Goal: Transaction & Acquisition: Purchase product/service

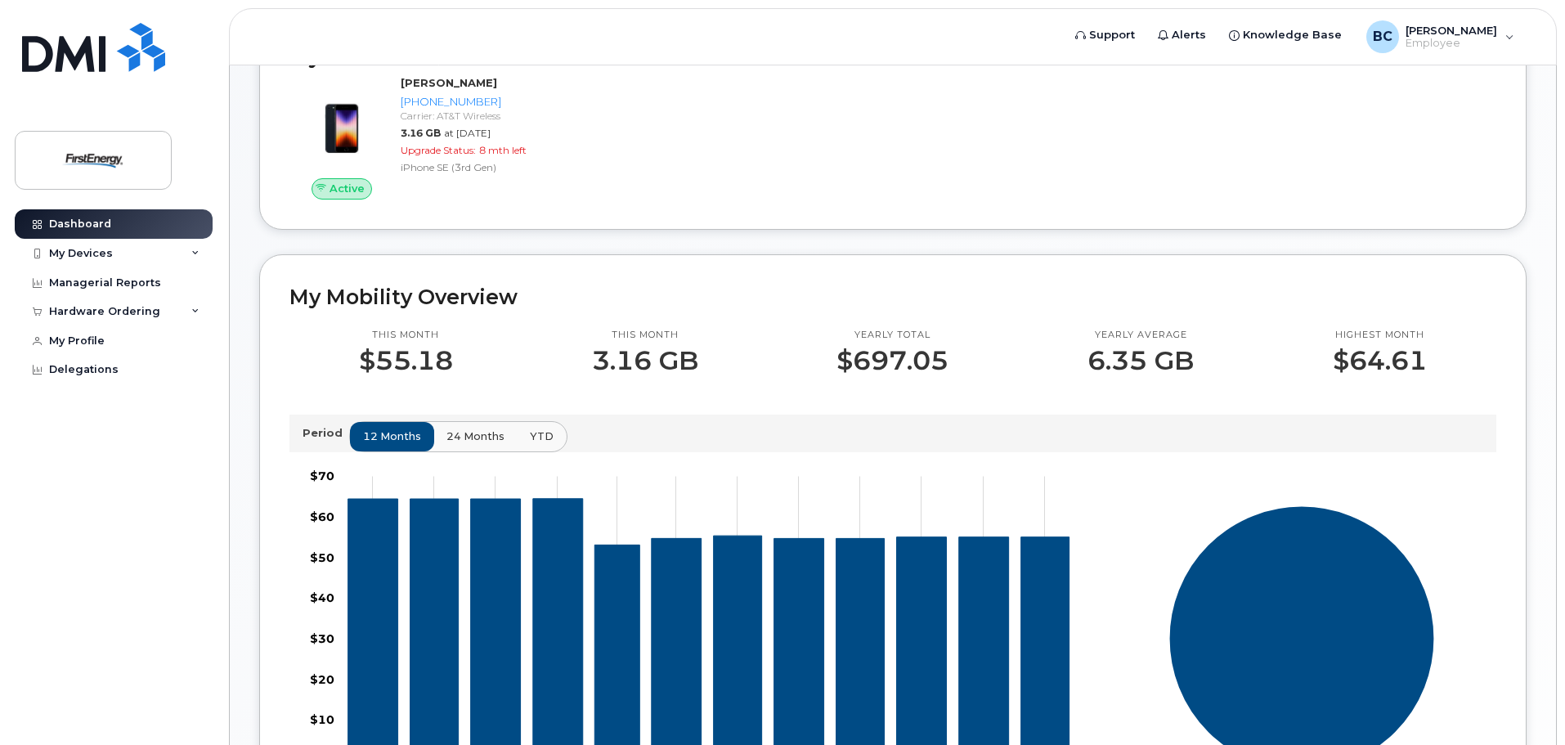
scroll to position [298, 0]
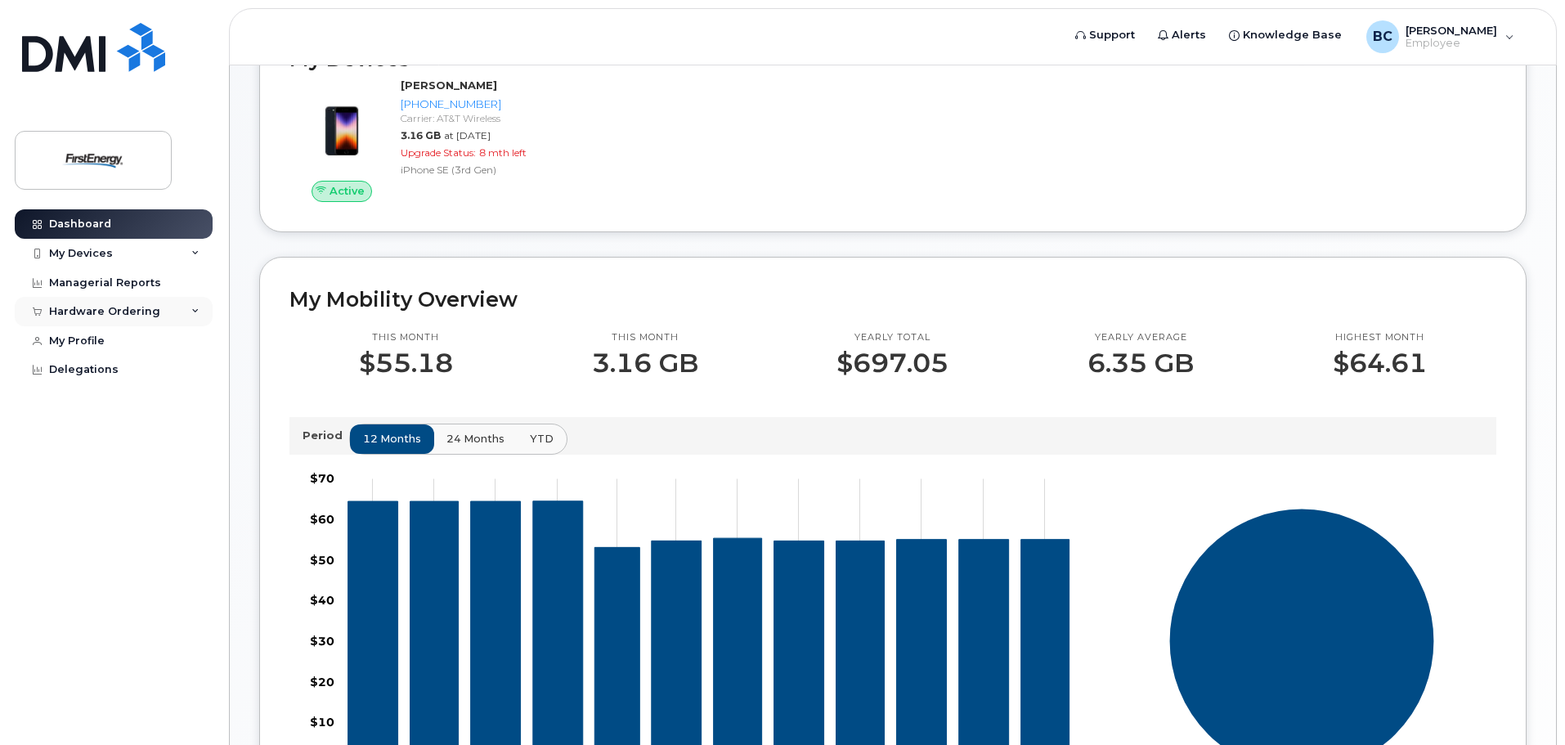
click at [168, 311] on div "Hardware Ordering" at bounding box center [114, 311] width 198 height 29
click at [104, 343] on div "My Orders" at bounding box center [85, 341] width 59 height 15
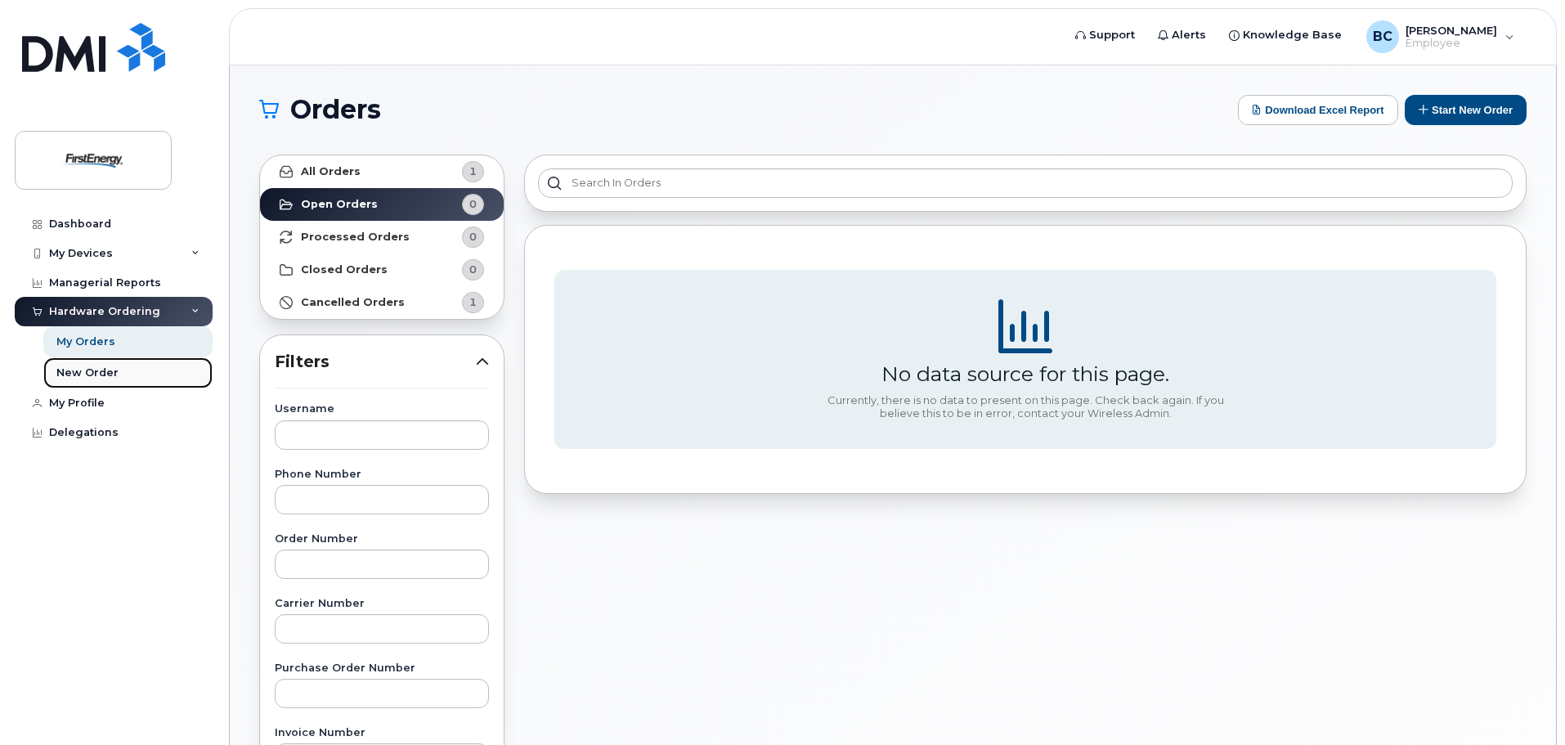
click at [100, 372] on div "New Order" at bounding box center [87, 372] width 62 height 15
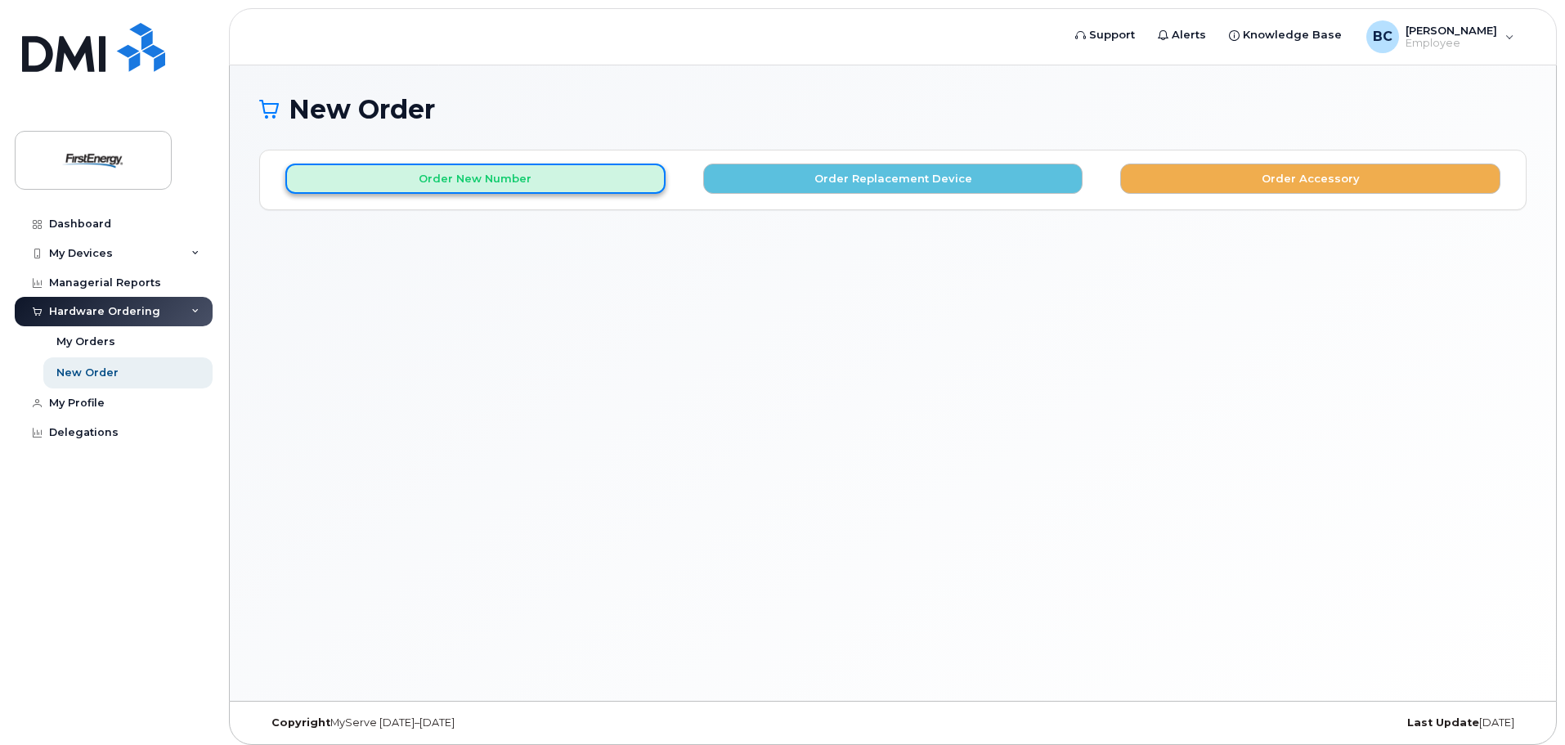
click at [612, 188] on button "Order New Number" at bounding box center [475, 178] width 380 height 30
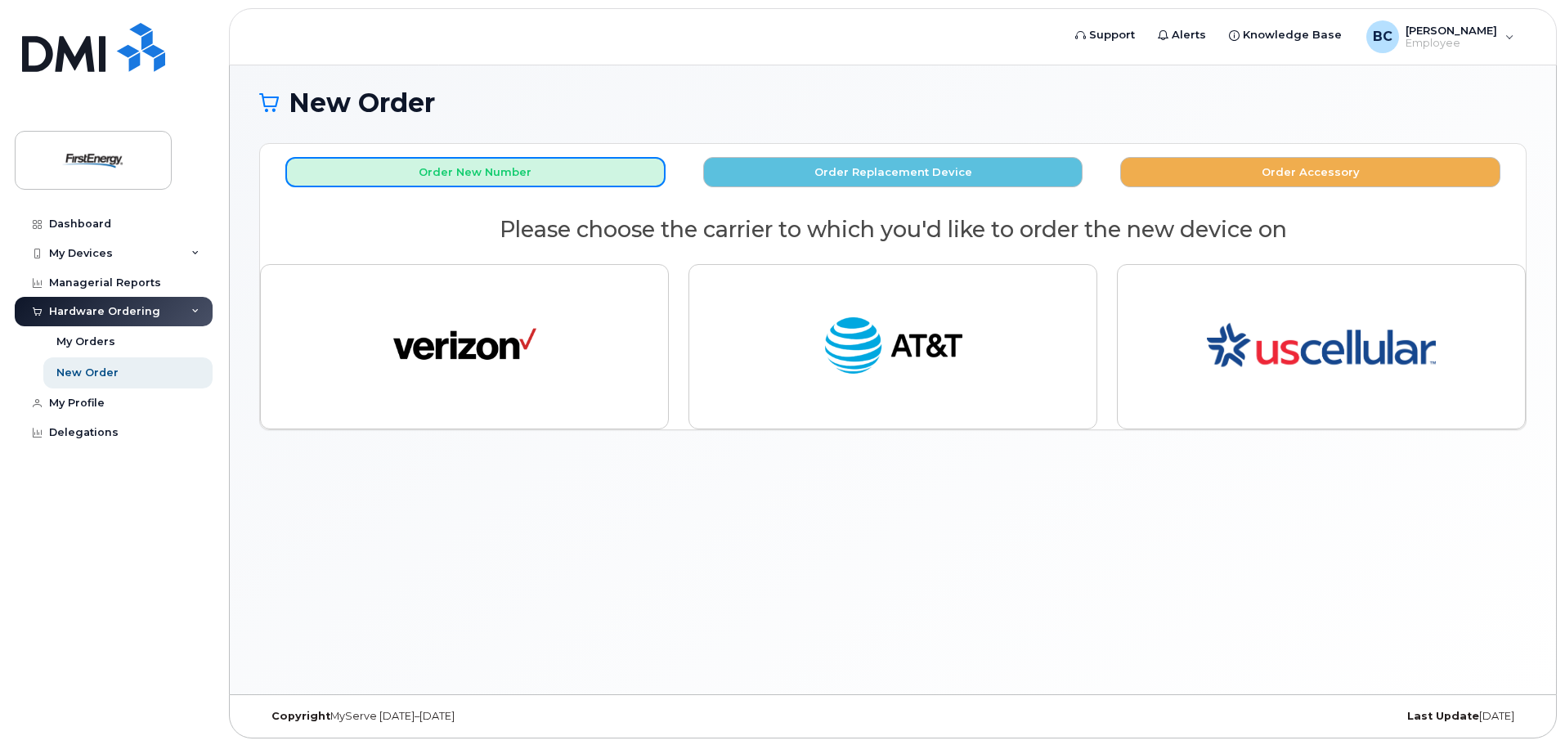
scroll to position [8, 0]
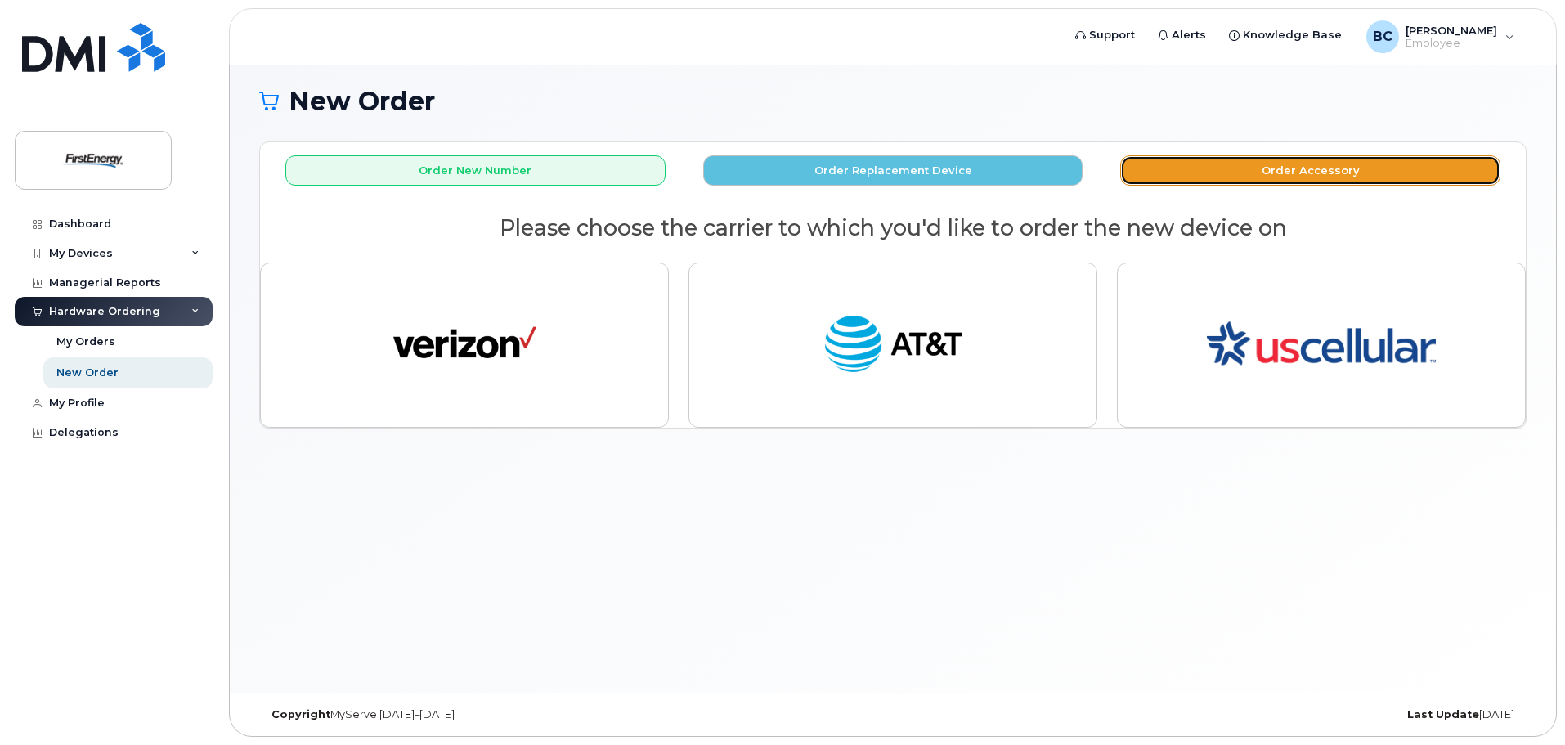
click at [1235, 167] on button "Order Accessory" at bounding box center [1310, 170] width 380 height 30
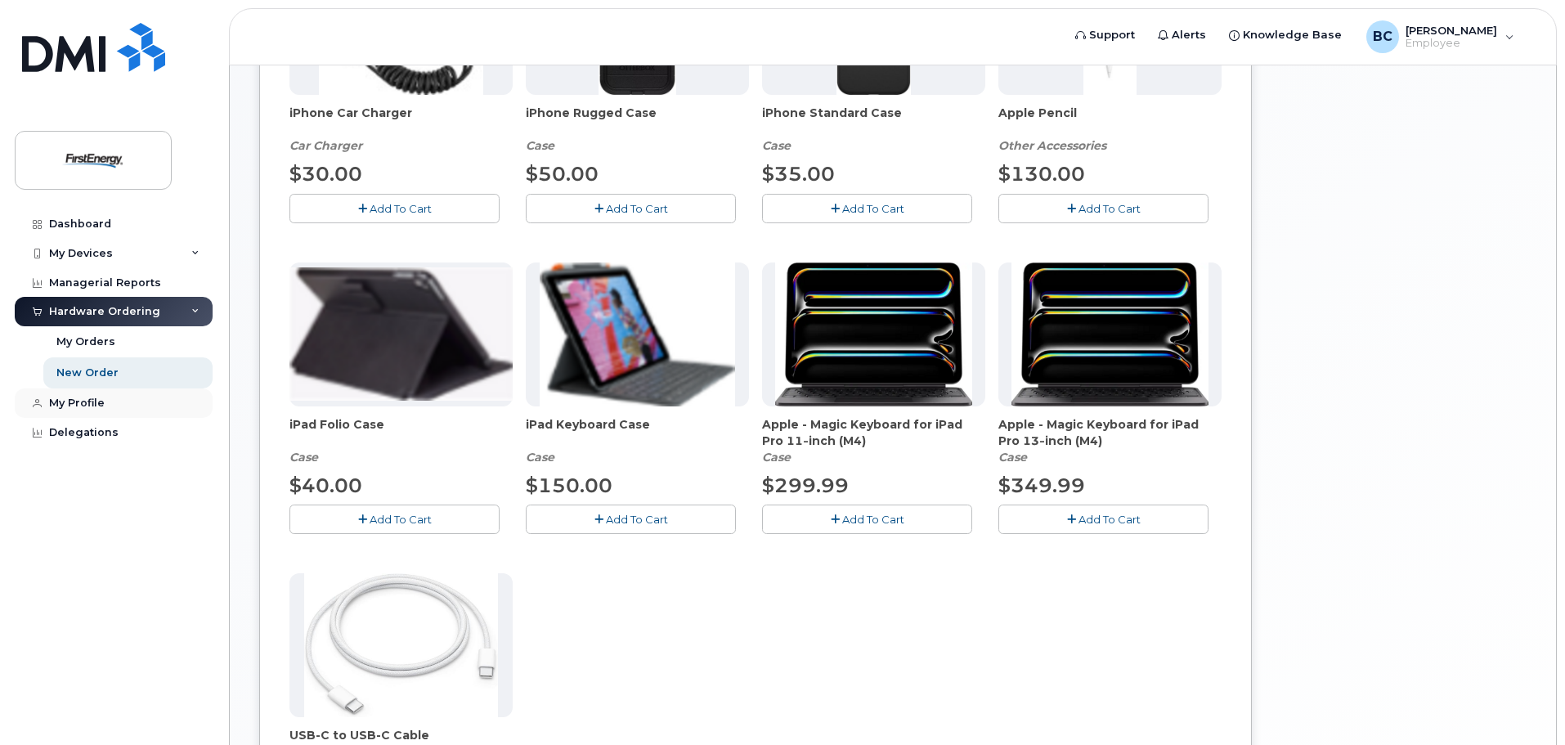
scroll to position [499, 0]
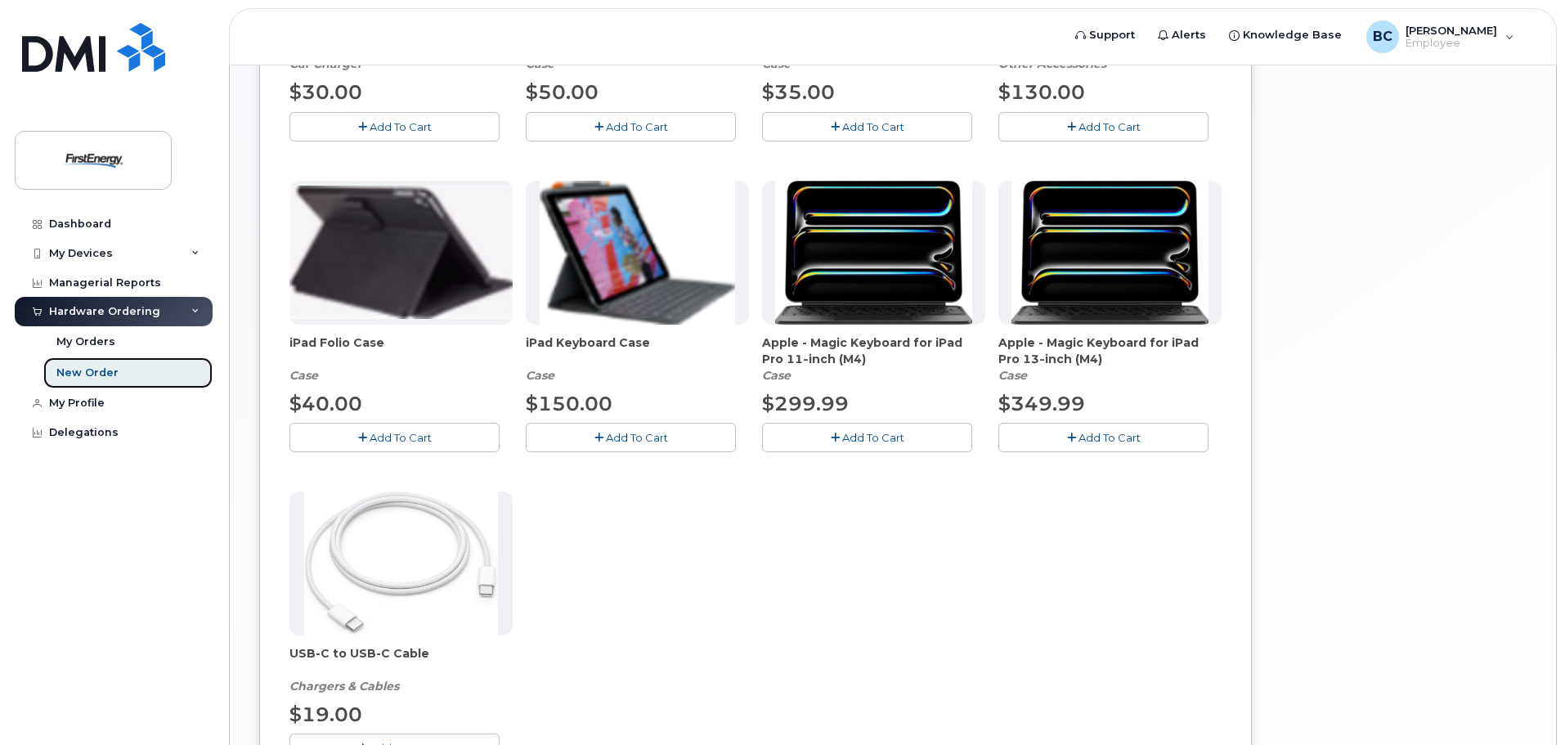
click at [98, 366] on div "New Order" at bounding box center [87, 372] width 62 height 15
click at [84, 341] on div "My Orders" at bounding box center [85, 341] width 59 height 15
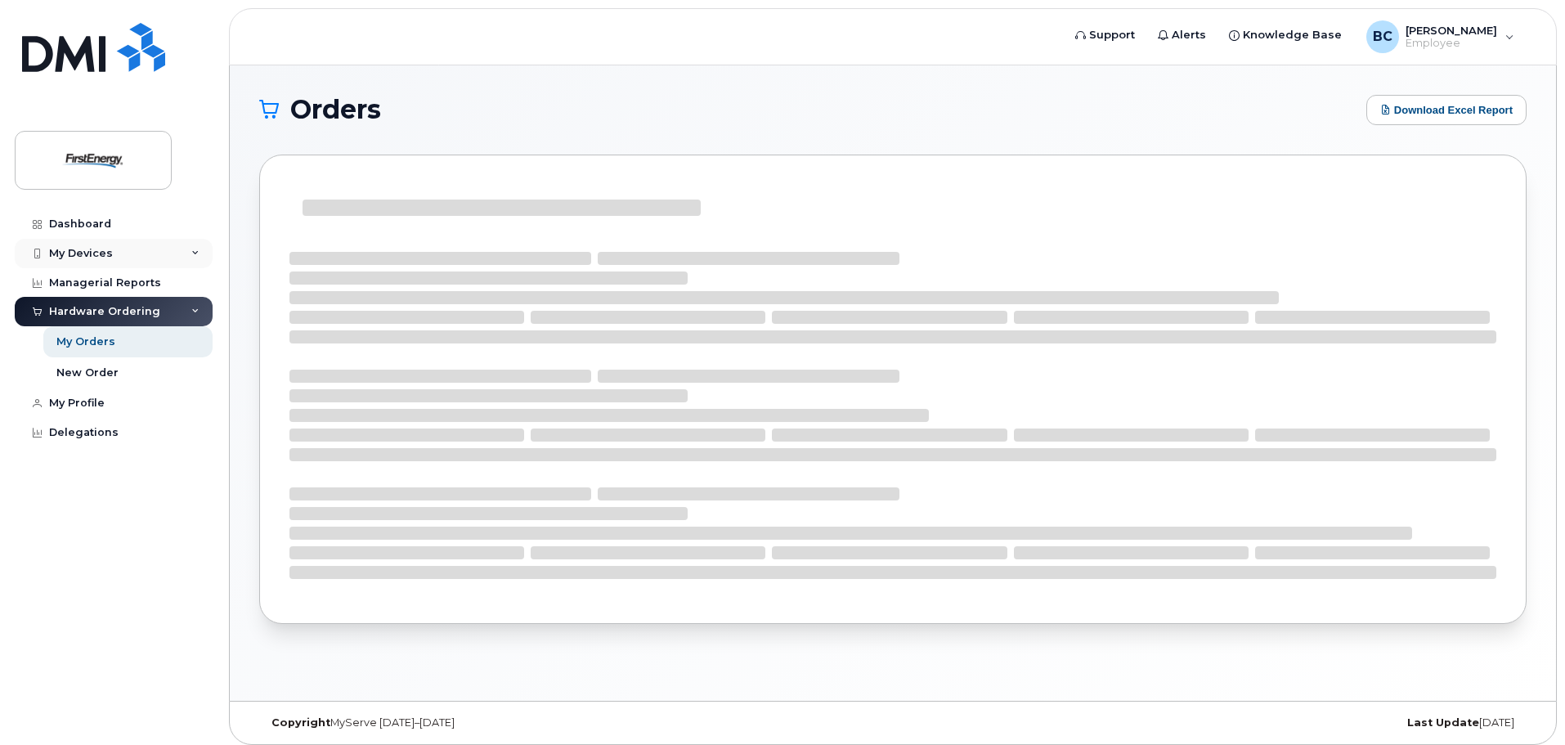
click at [114, 249] on div "My Devices" at bounding box center [114, 253] width 198 height 29
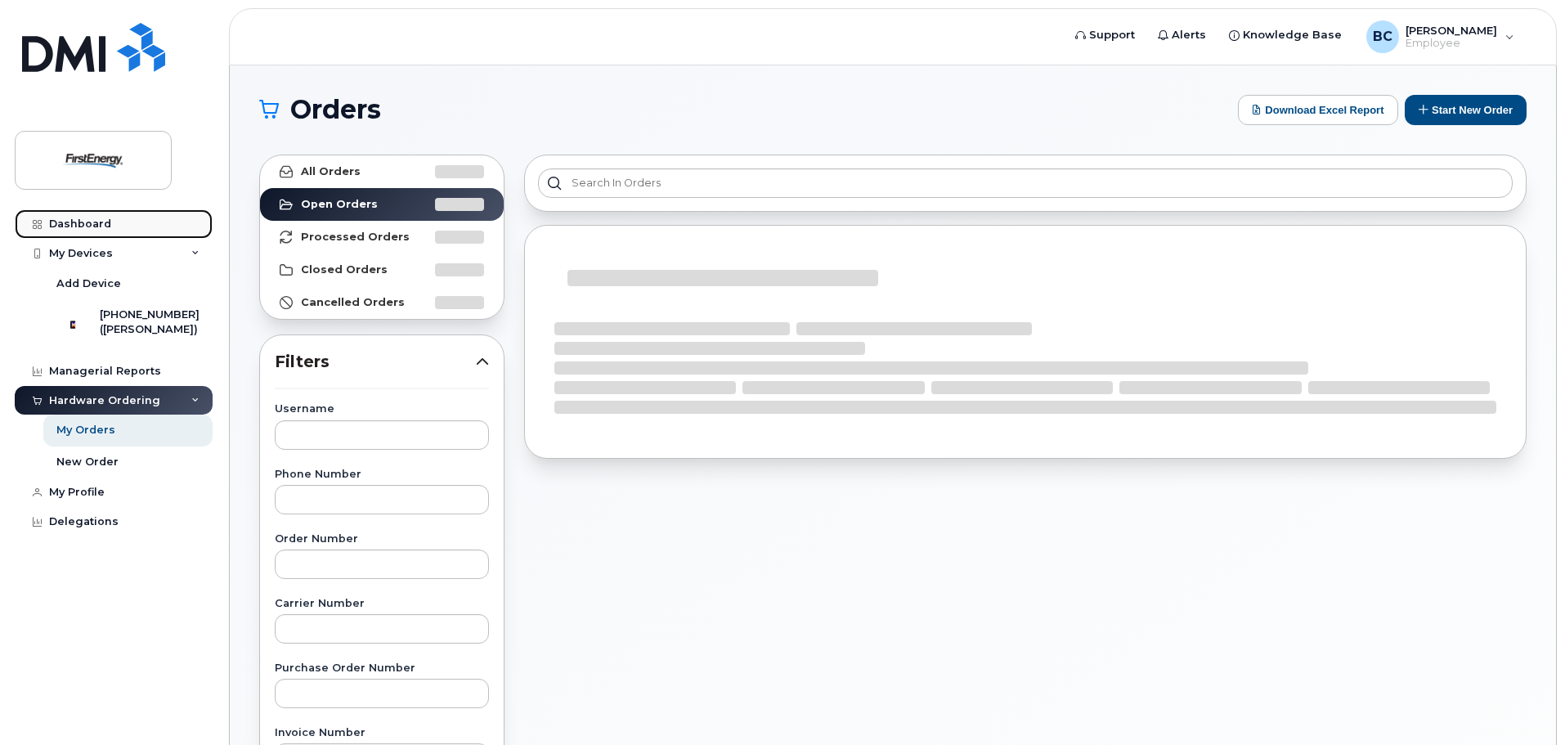
click at [97, 218] on div "Dashboard" at bounding box center [80, 223] width 62 height 13
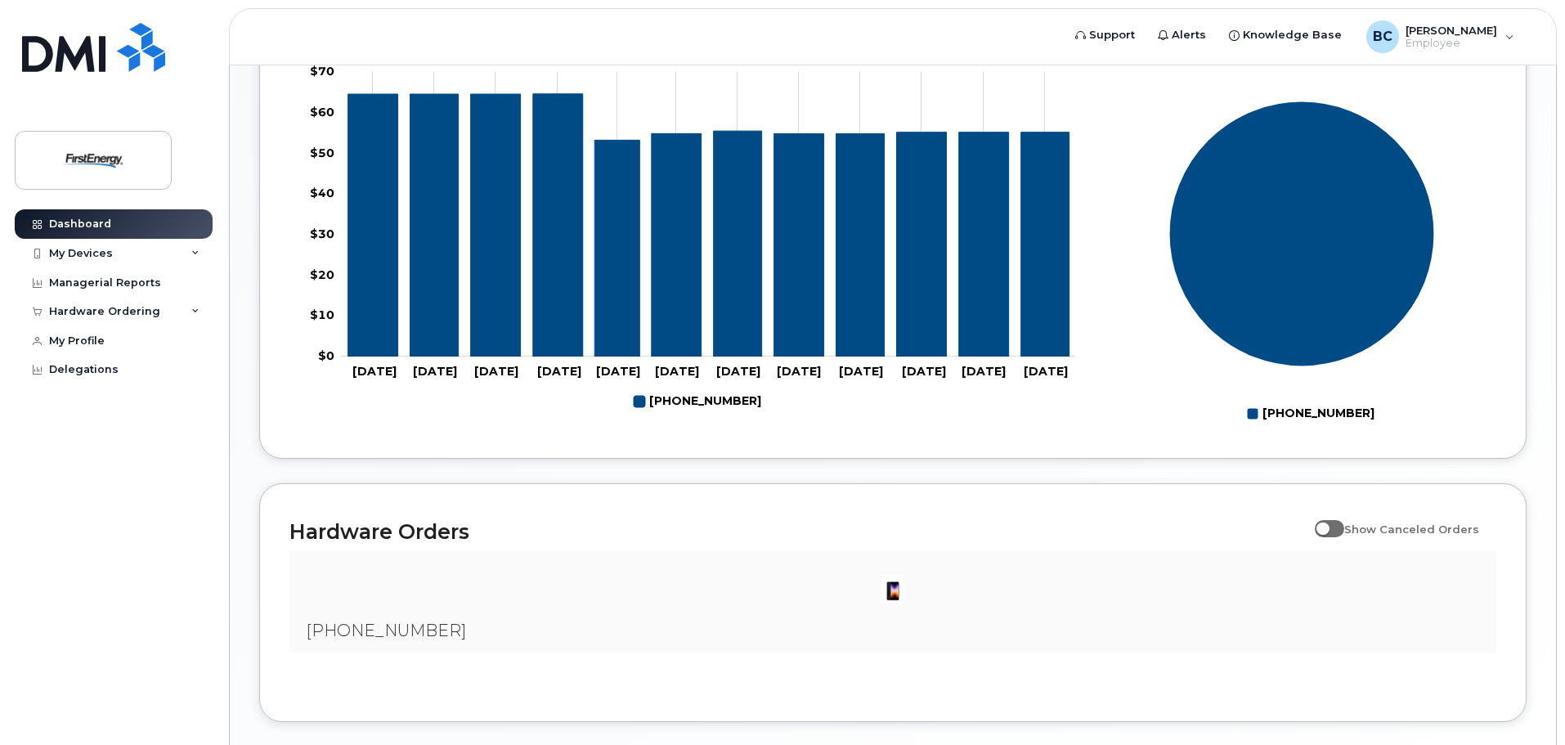
scroll to position [789, 0]
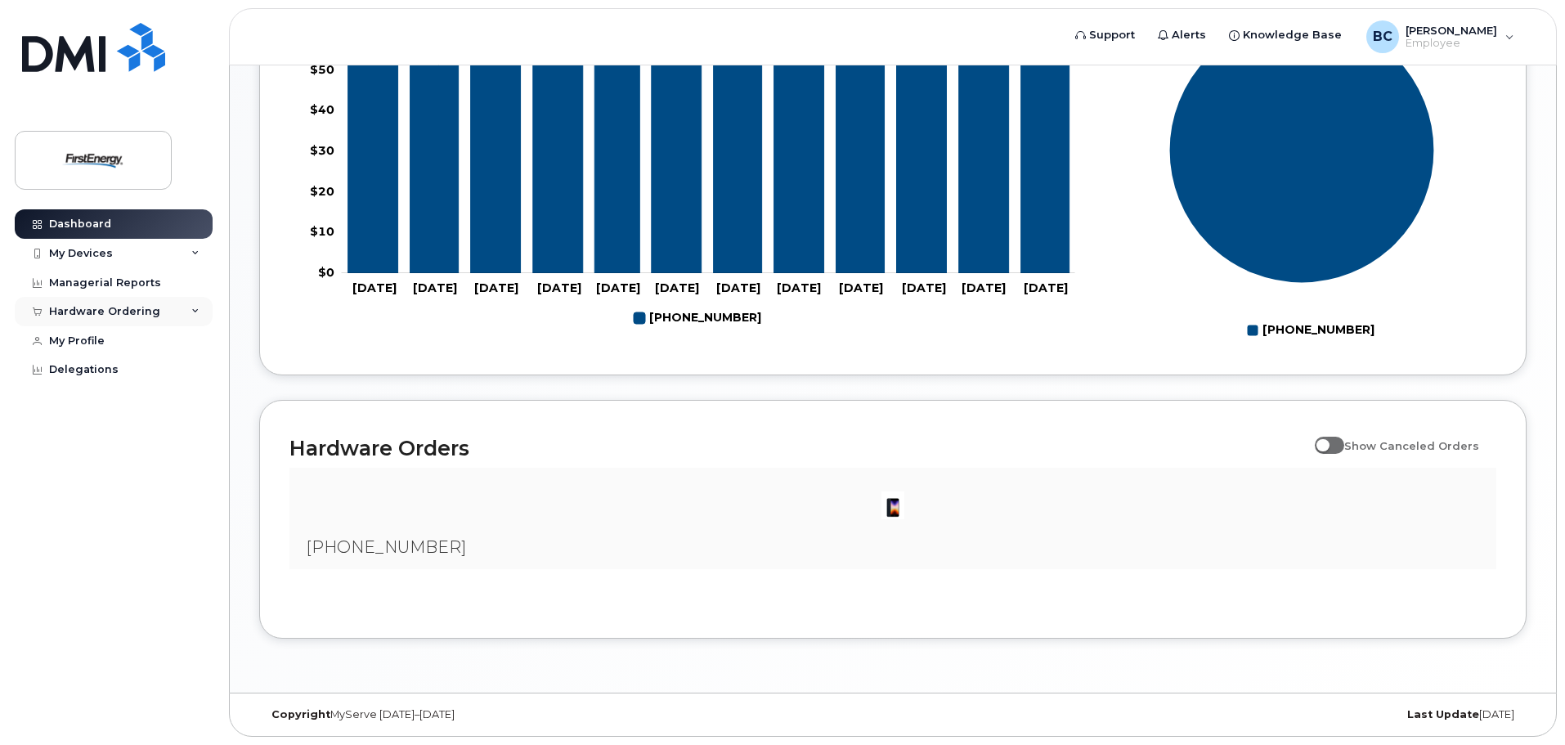
click at [119, 309] on div "Hardware Ordering" at bounding box center [104, 311] width 111 height 13
click at [102, 370] on div "New Order" at bounding box center [87, 372] width 62 height 15
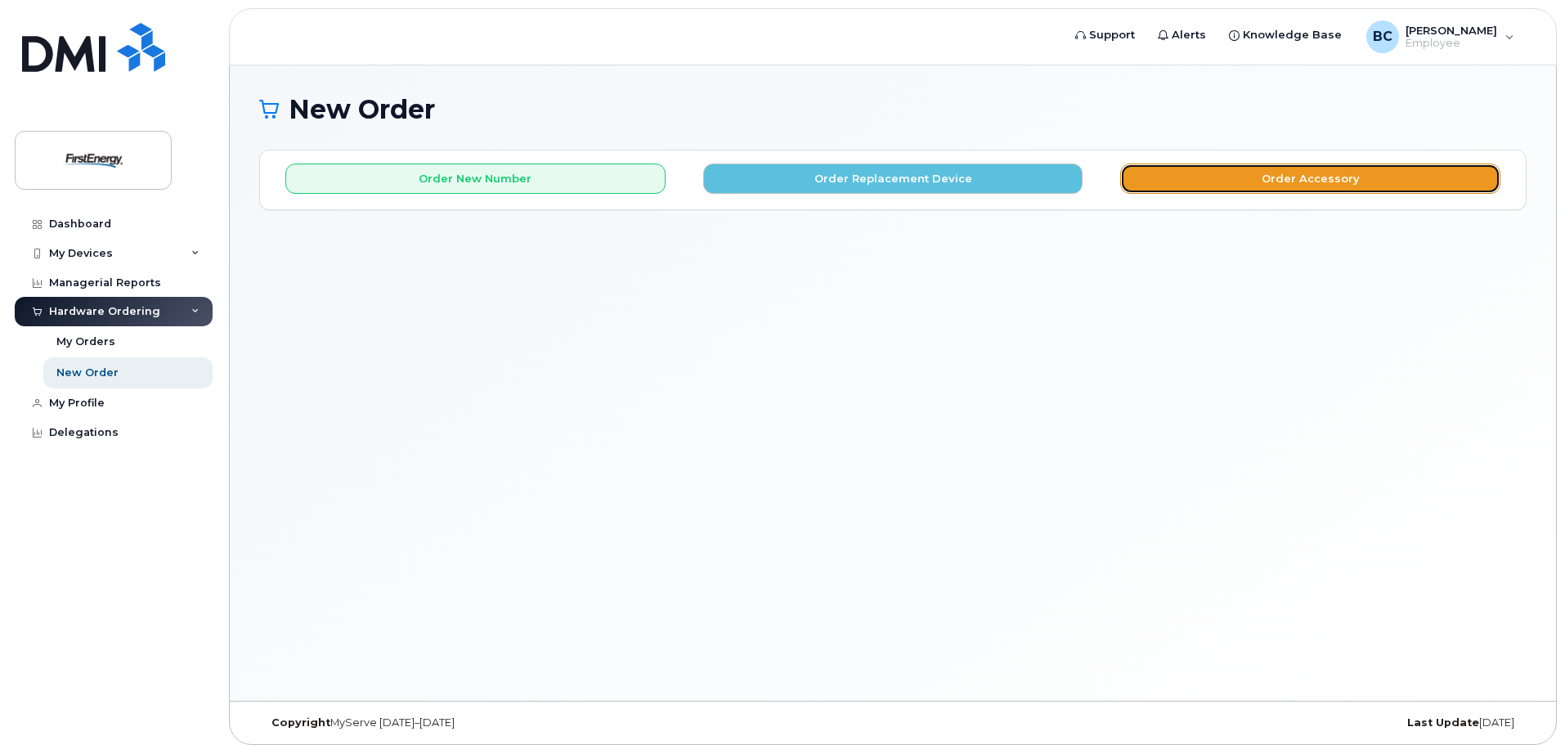
click at [1327, 186] on button "Order Accessory" at bounding box center [1310, 178] width 380 height 30
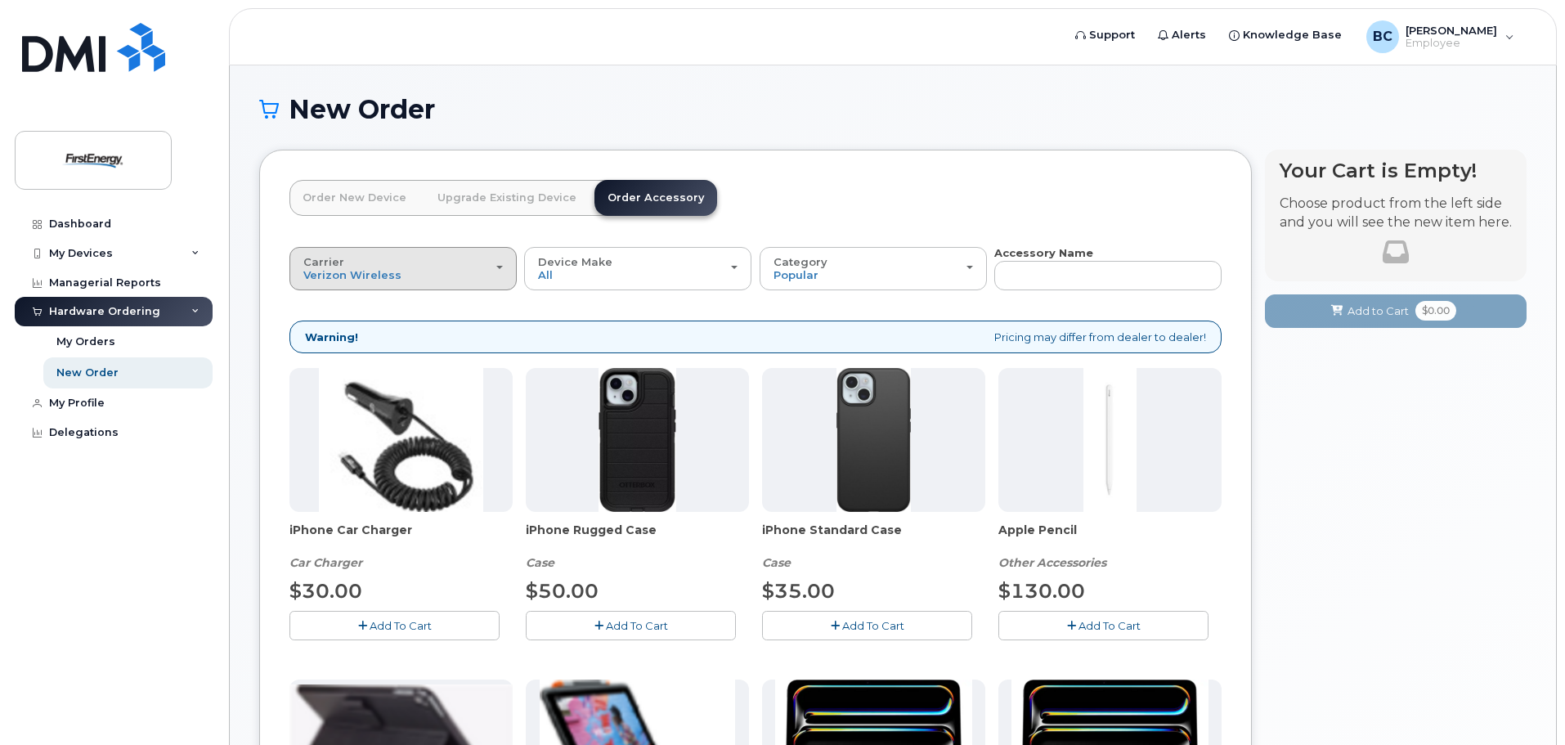
click at [481, 274] on div "Carrier Verizon Wireless AT&T Wireless US Cellular" at bounding box center [402, 268] width 199 height 25
click at [338, 333] on label "AT&T Wireless" at bounding box center [346, 334] width 106 height 20
click at [0, 0] on input "AT&T Wireless" at bounding box center [0, 0] width 0 height 0
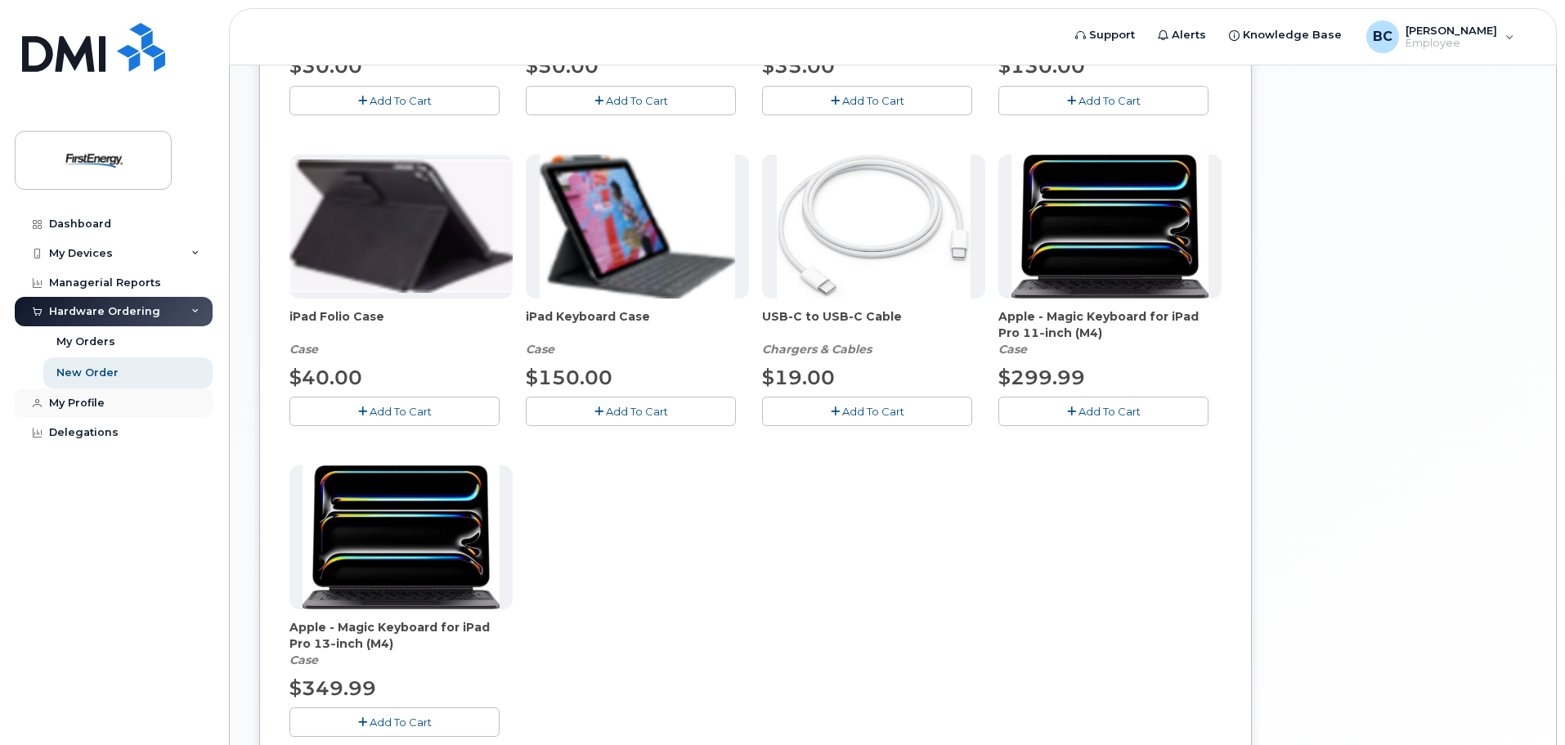
scroll to position [352, 0]
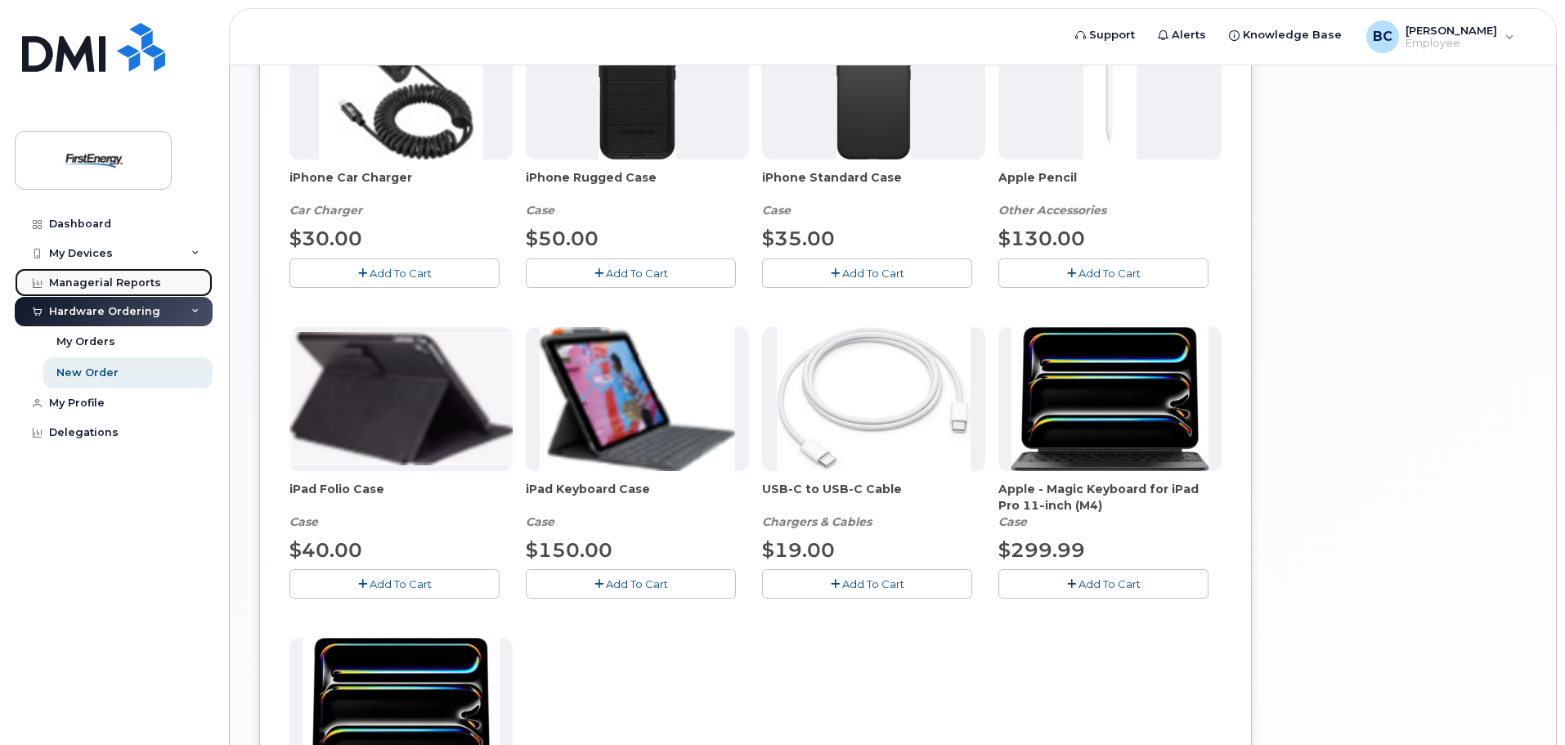
click at [83, 279] on div "Managerial Reports" at bounding box center [105, 282] width 112 height 13
click at [75, 253] on div "My Devices" at bounding box center [81, 253] width 64 height 13
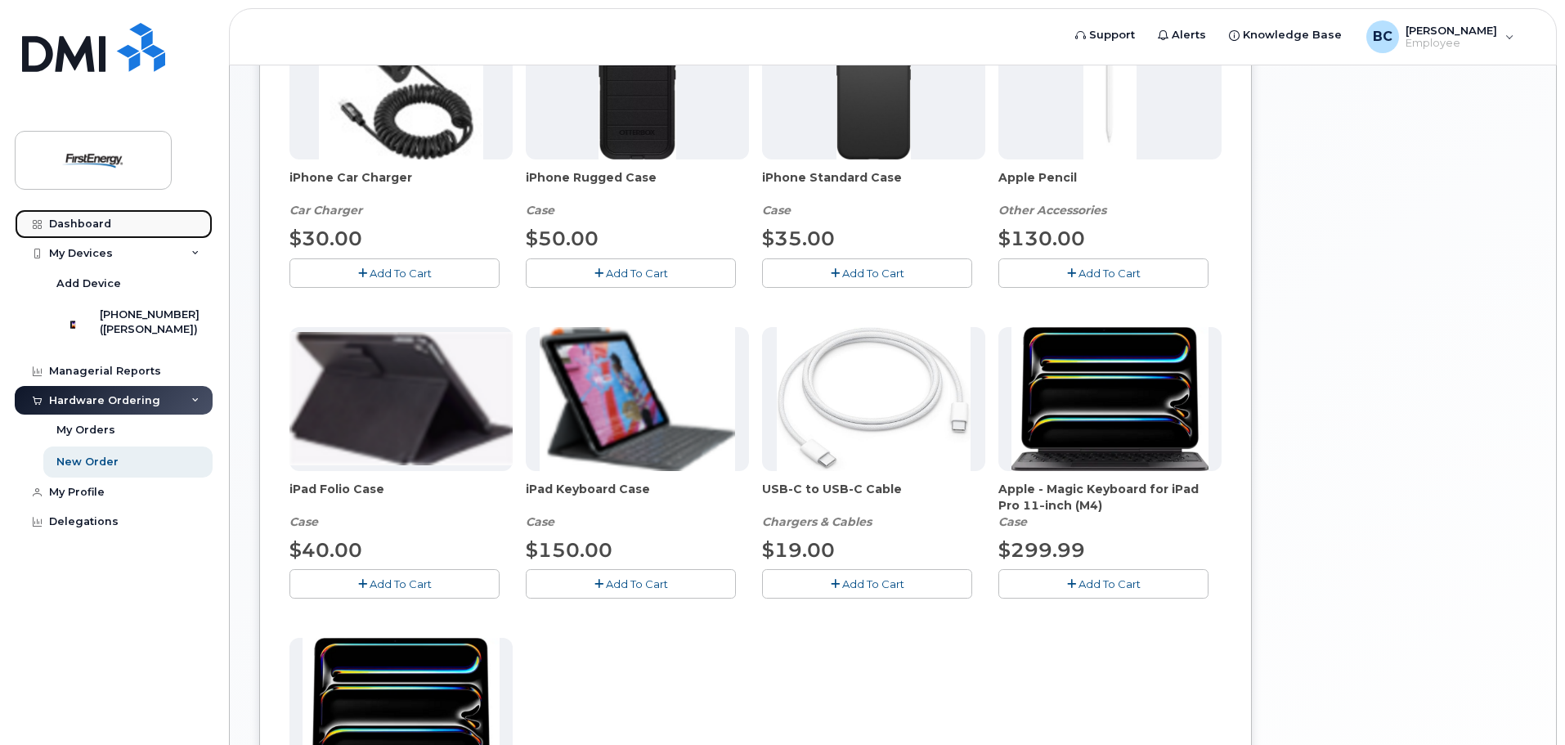
click at [57, 231] on link "Dashboard" at bounding box center [114, 223] width 198 height 29
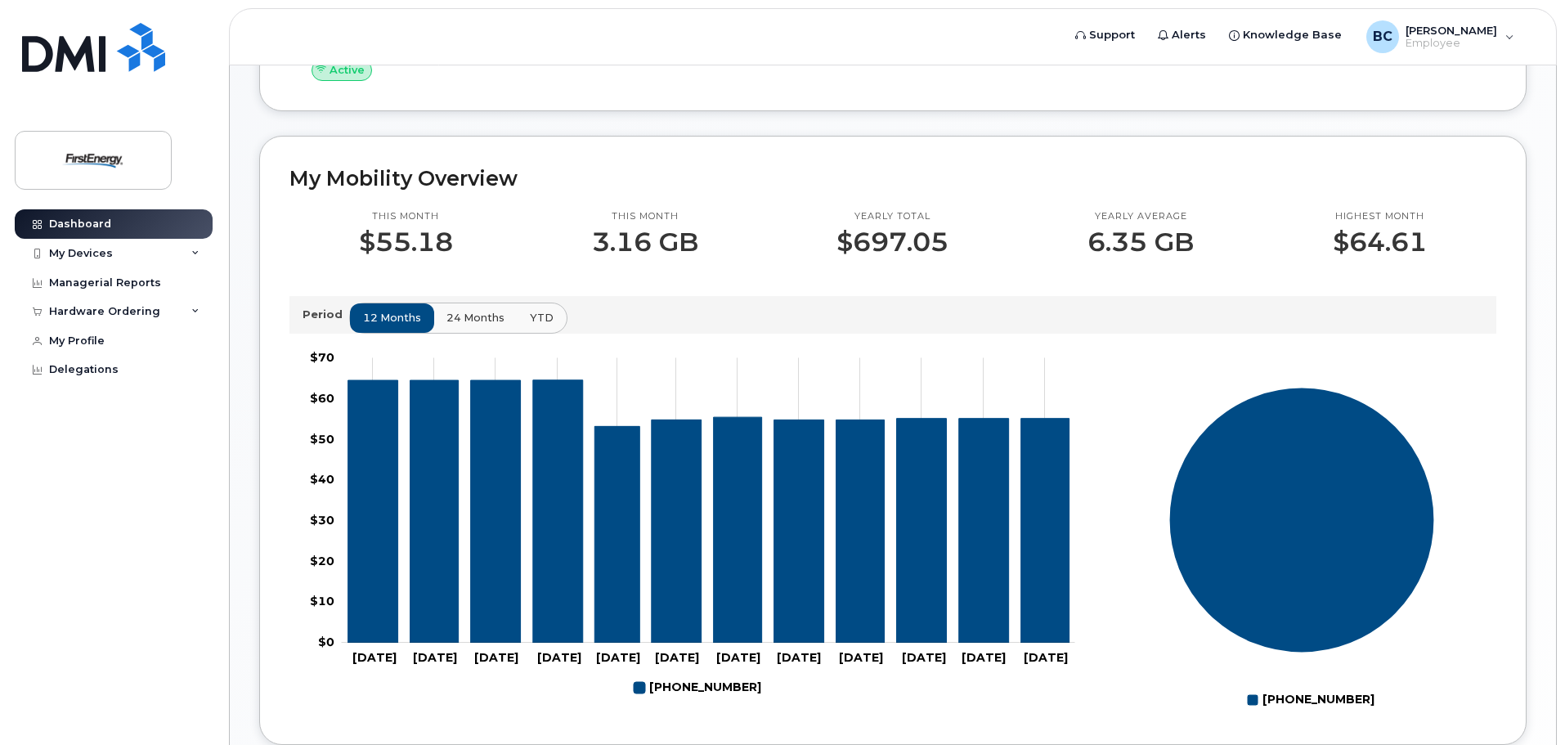
scroll to position [380, 0]
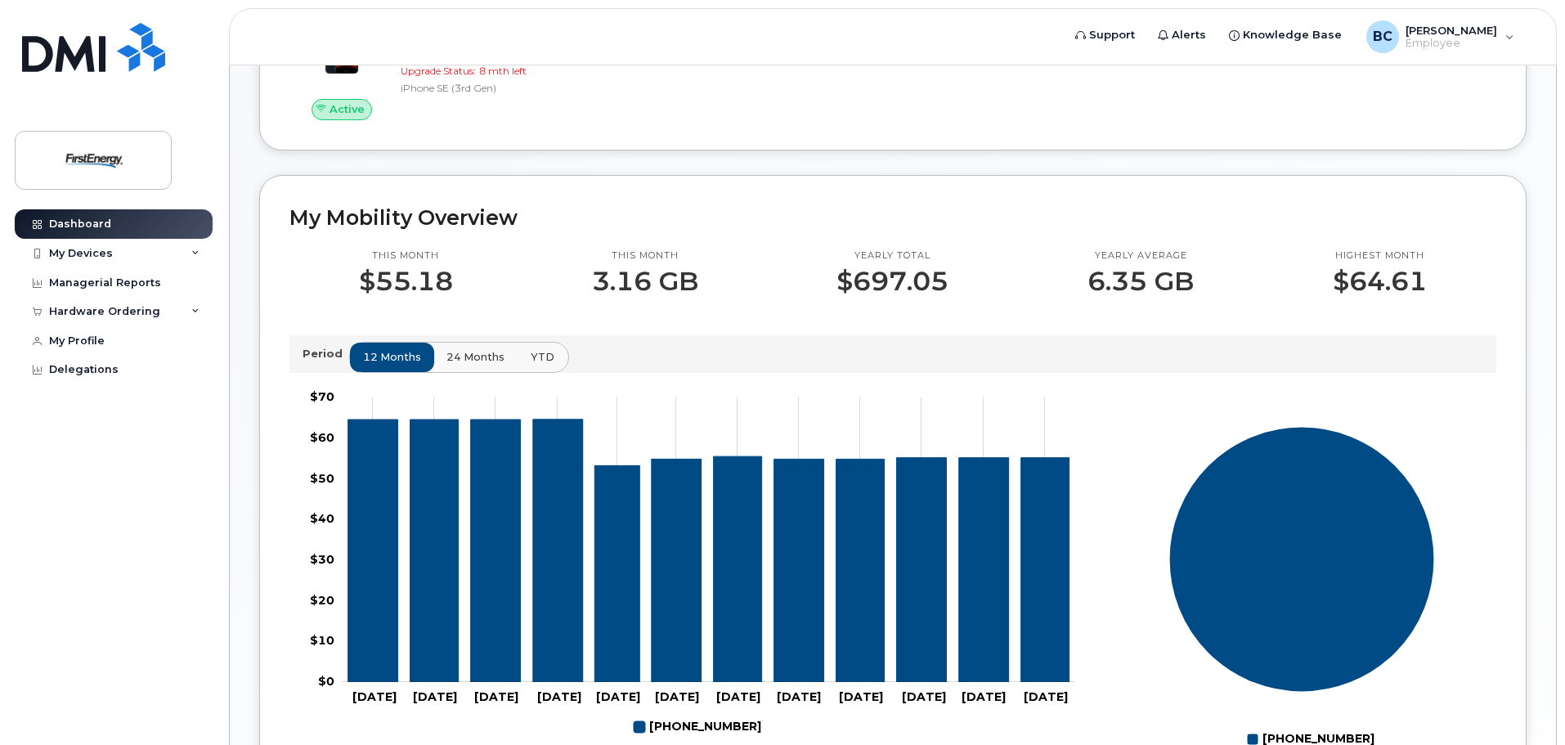
click at [538, 357] on span "YTD" at bounding box center [543, 357] width 24 height 16
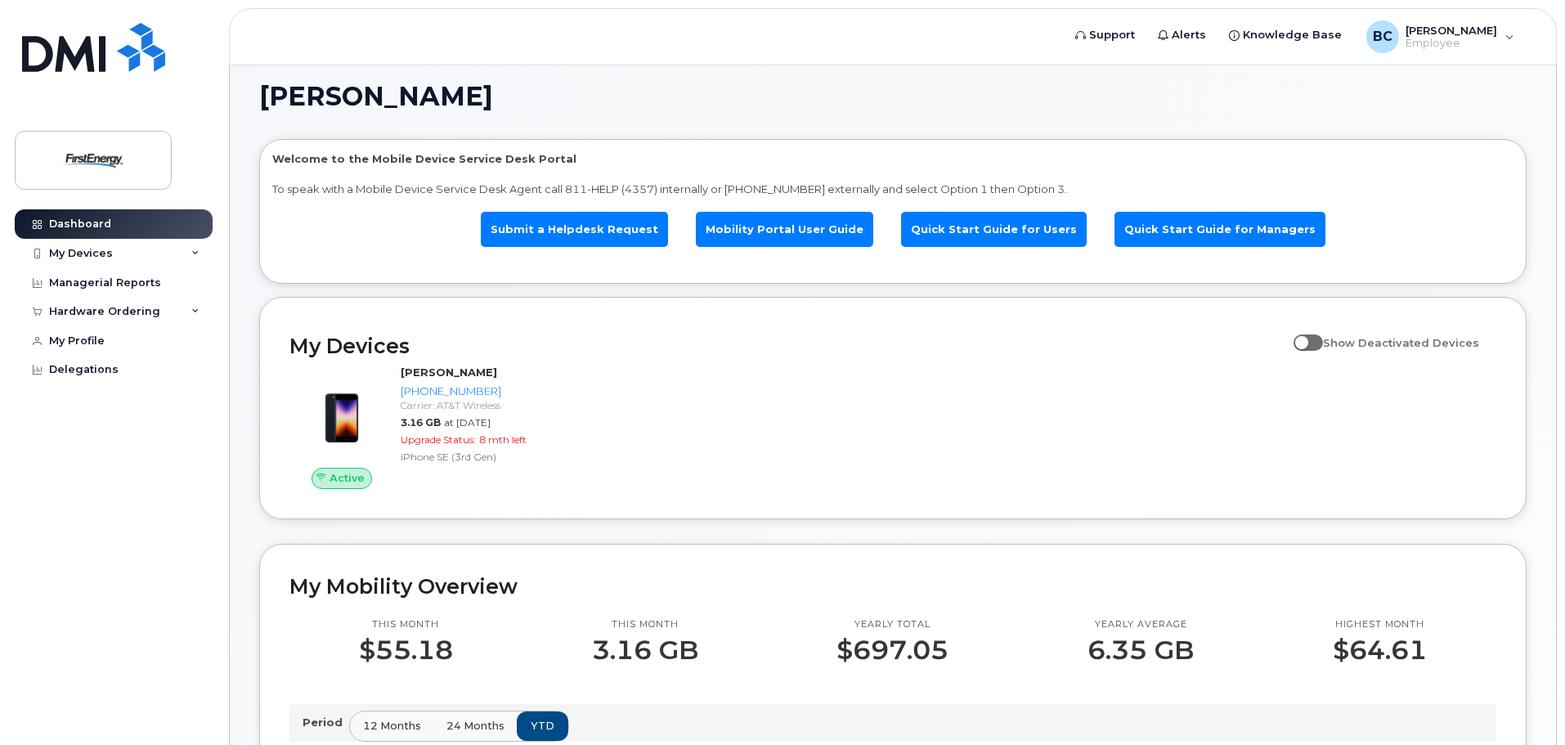
scroll to position [0, 0]
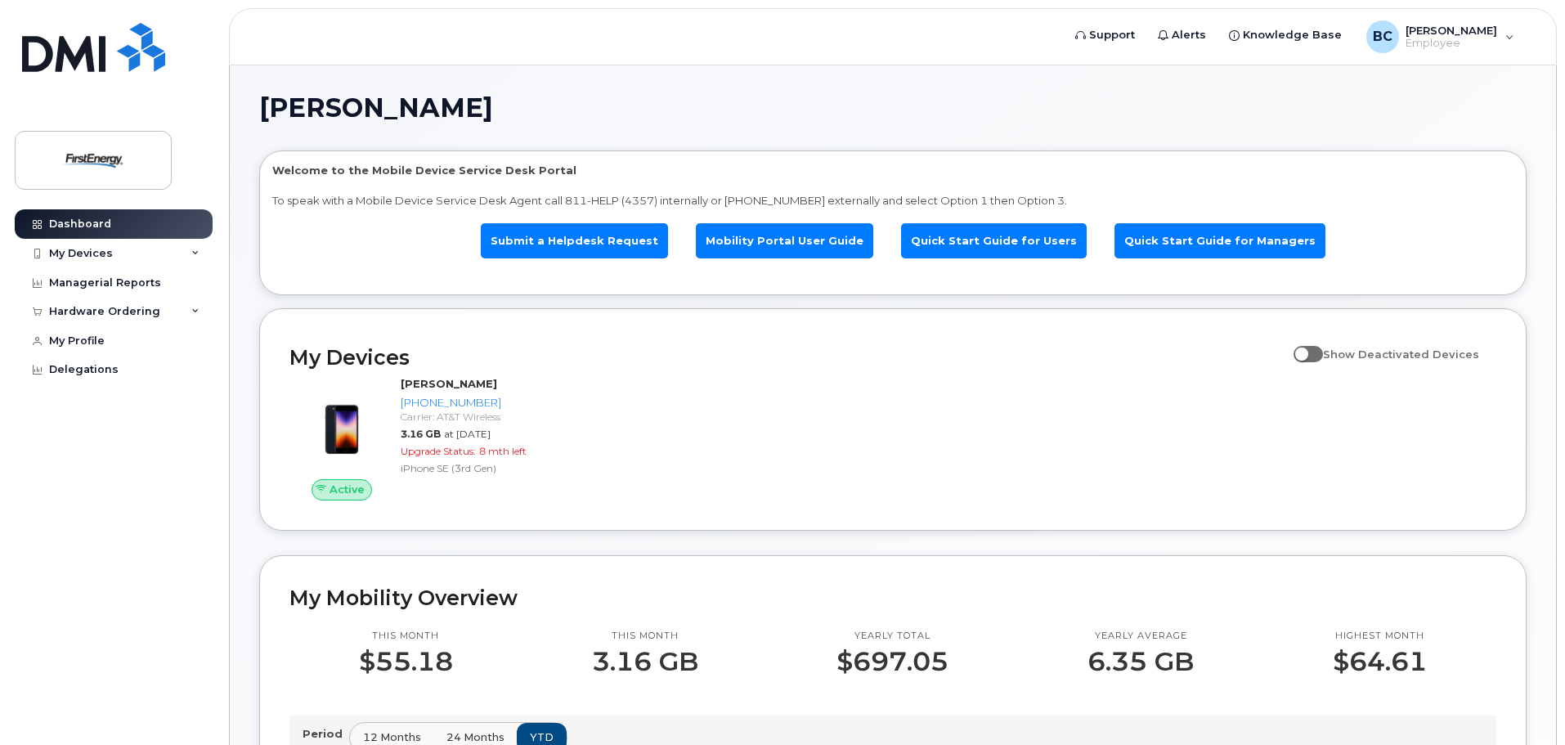
click at [1316, 355] on span at bounding box center [1307, 354] width 29 height 16
click at [1306, 352] on input "Show Deactivated Devices" at bounding box center [1299, 344] width 13 height 13
click at [1320, 350] on span at bounding box center [1307, 354] width 29 height 16
click at [1306, 350] on input "Show Deactivated Devices" at bounding box center [1299, 344] width 13 height 13
checkbox input "false"
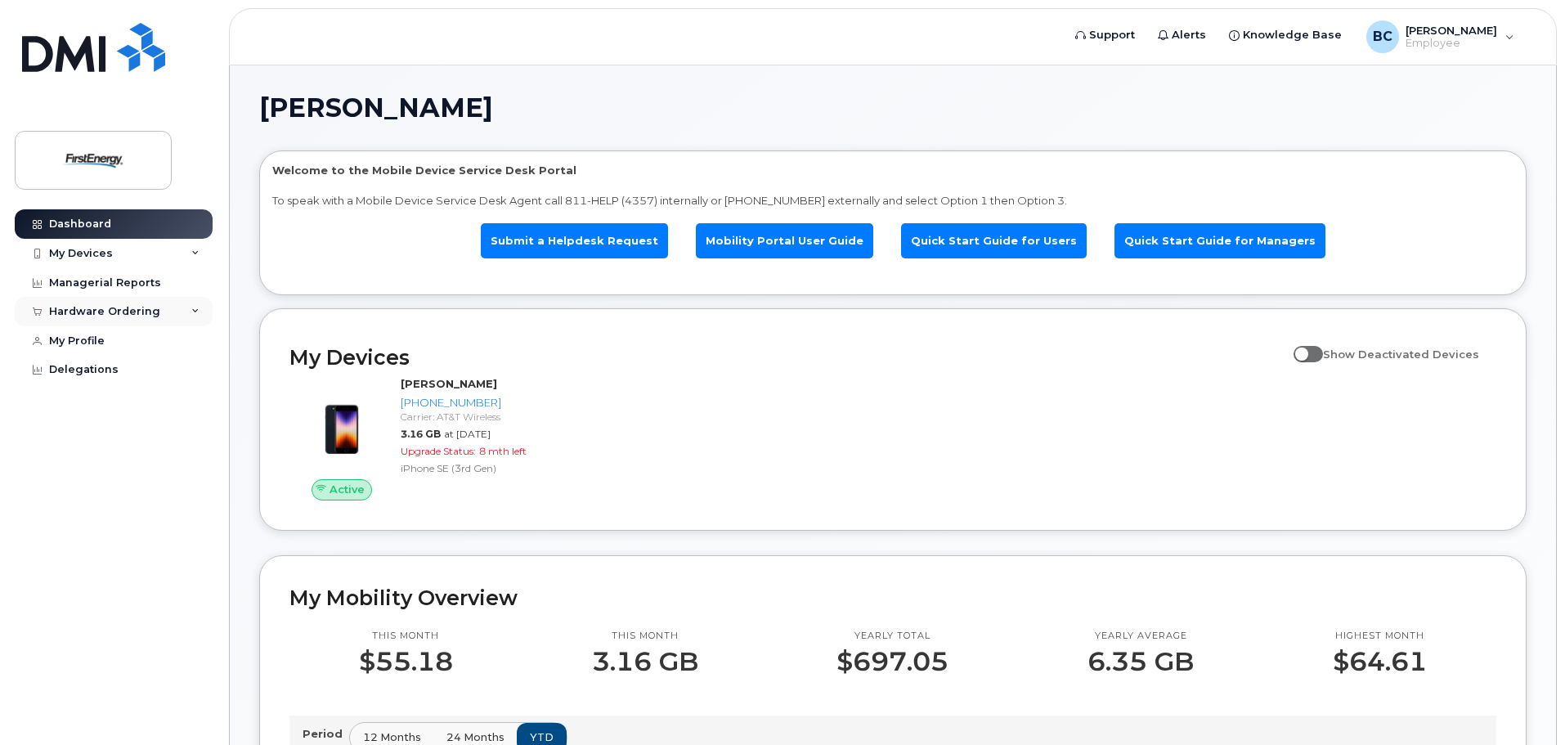
click at [123, 310] on div "Hardware Ordering" at bounding box center [104, 311] width 111 height 13
click at [107, 376] on div "New Order" at bounding box center [87, 372] width 62 height 15
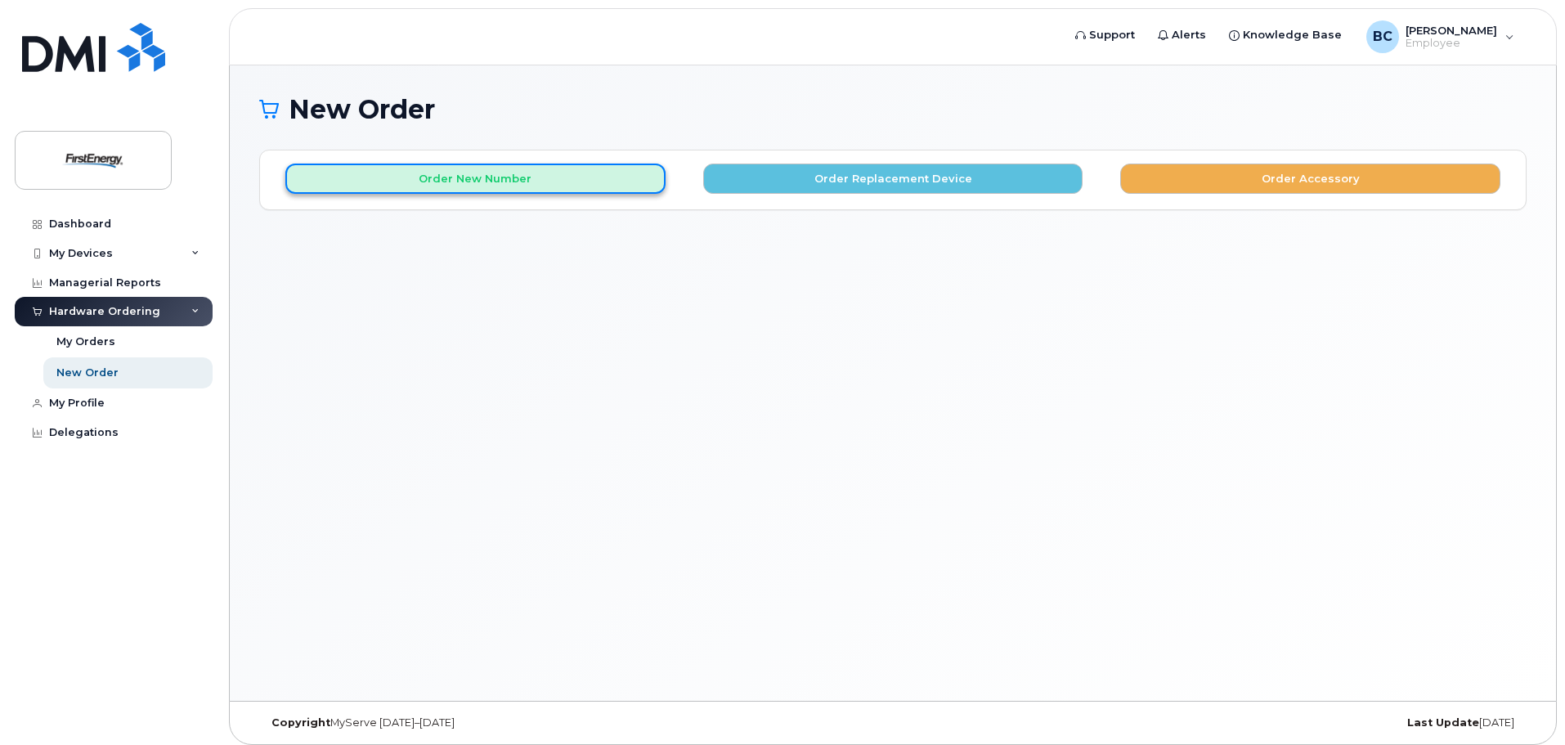
click at [544, 184] on button "Order New Number" at bounding box center [475, 178] width 380 height 30
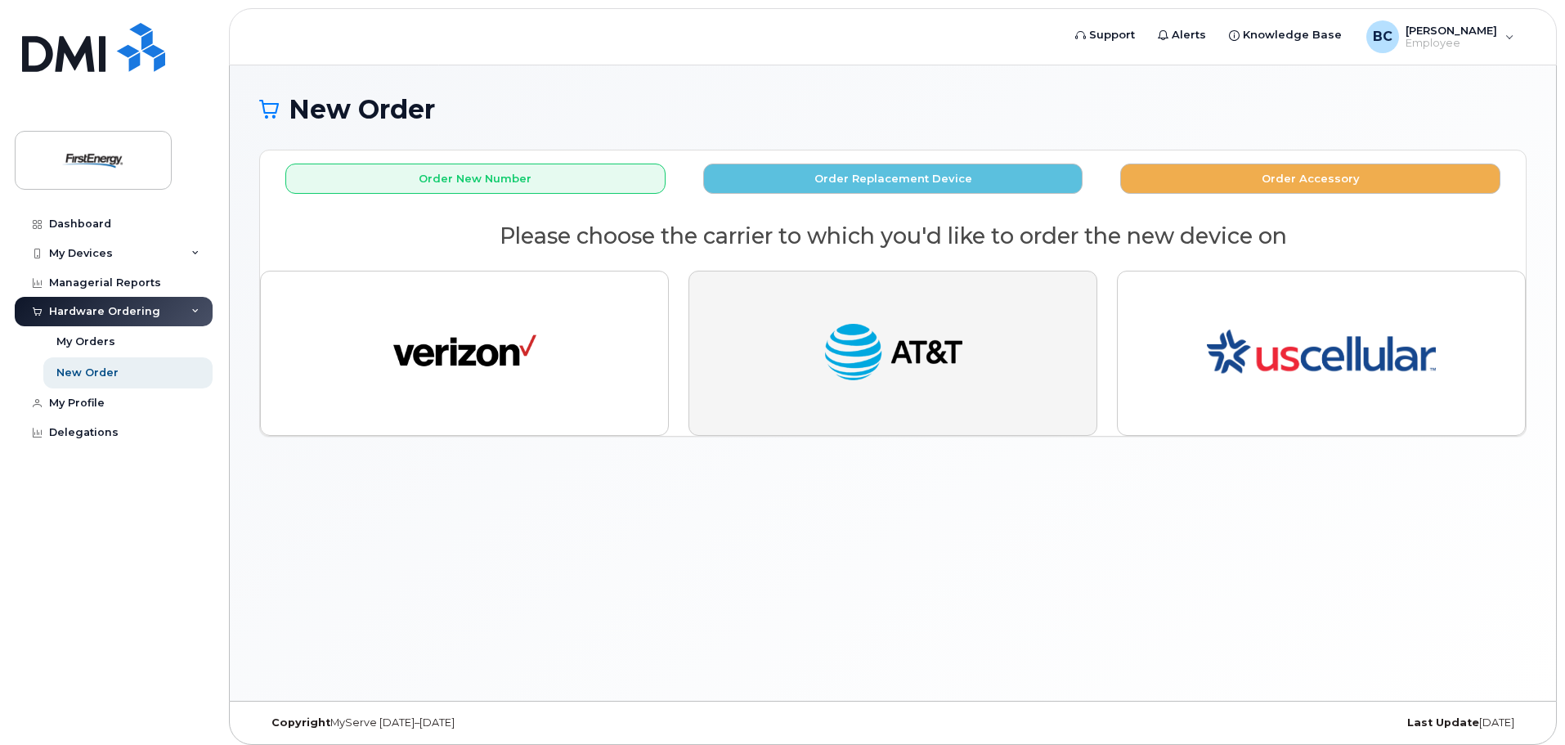
click at [968, 370] on button "button" at bounding box center [892, 353] width 409 height 165
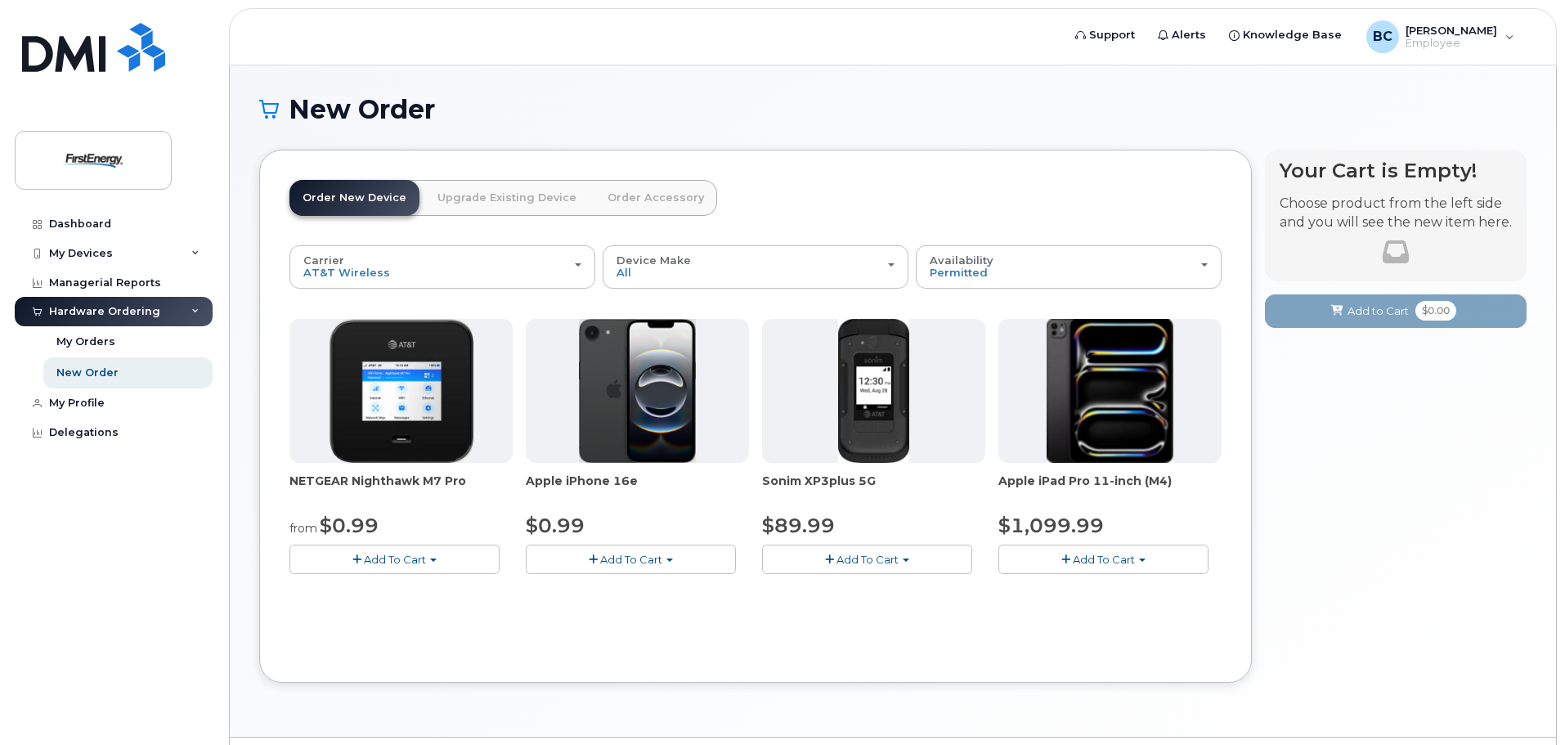
click at [634, 412] on img at bounding box center [638, 391] width 118 height 144
click at [654, 387] on img at bounding box center [638, 391] width 118 height 144
click at [682, 395] on img at bounding box center [638, 391] width 118 height 144
click at [642, 398] on img at bounding box center [638, 391] width 118 height 144
